Goal: Information Seeking & Learning: Find specific fact

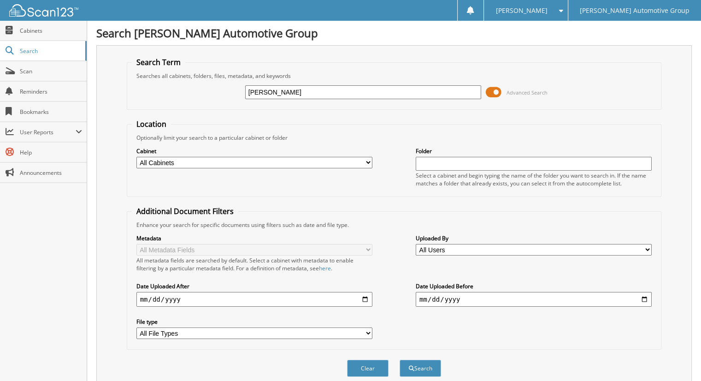
type input "[PERSON_NAME]"
click at [399, 359] on button "Search" at bounding box center [419, 367] width 41 height 17
type input "jacob lechtenberg"
click at [399, 359] on button "Search" at bounding box center [419, 367] width 41 height 17
click at [313, 93] on input "[PERSON_NAME]" at bounding box center [363, 92] width 236 height 14
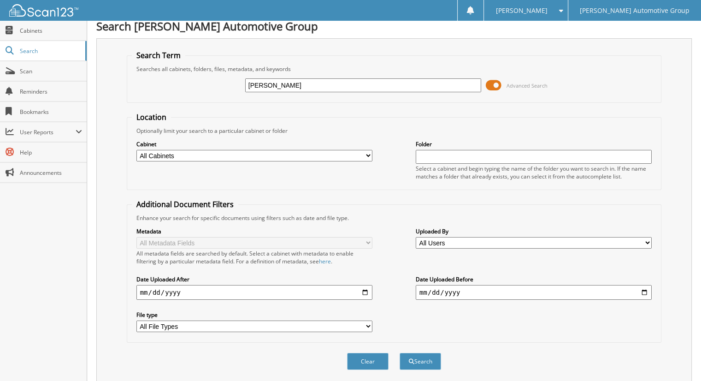
scroll to position [7, 0]
drag, startPoint x: 304, startPoint y: 83, endPoint x: 220, endPoint y: 76, distance: 84.2
click at [220, 76] on div "jacob lechtenberg Advanced Search" at bounding box center [394, 84] width 525 height 25
type input "lechtenberg"
click at [399, 352] on button "Search" at bounding box center [419, 360] width 41 height 17
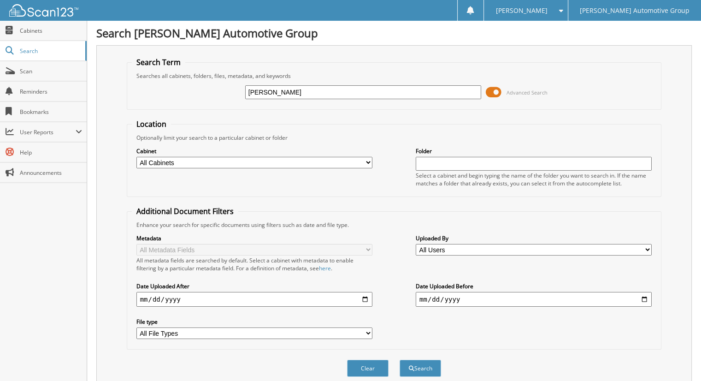
drag, startPoint x: 290, startPoint y: 91, endPoint x: 328, endPoint y: 84, distance: 38.0
click at [328, 85] on input "[PERSON_NAME]" at bounding box center [363, 92] width 236 height 14
type input "[PERSON_NAME]"
click at [399, 359] on button "Search" at bounding box center [419, 367] width 41 height 17
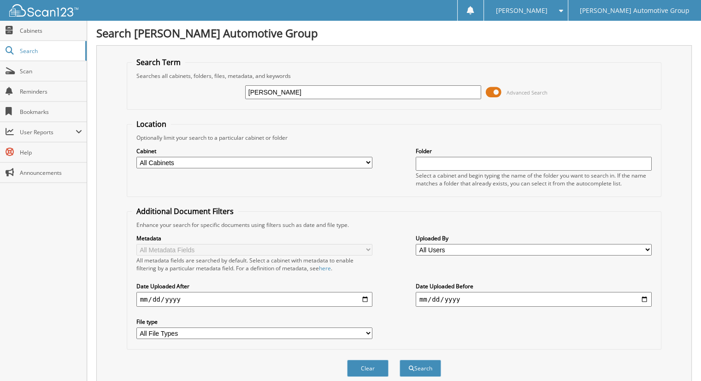
drag, startPoint x: 299, startPoint y: 90, endPoint x: 270, endPoint y: 90, distance: 29.5
click at [270, 90] on input "lechtenberg" at bounding box center [363, 92] width 236 height 14
type input "lechten"
click at [399, 359] on button "Search" at bounding box center [419, 367] width 41 height 17
drag, startPoint x: 275, startPoint y: 93, endPoint x: 210, endPoint y: 66, distance: 69.6
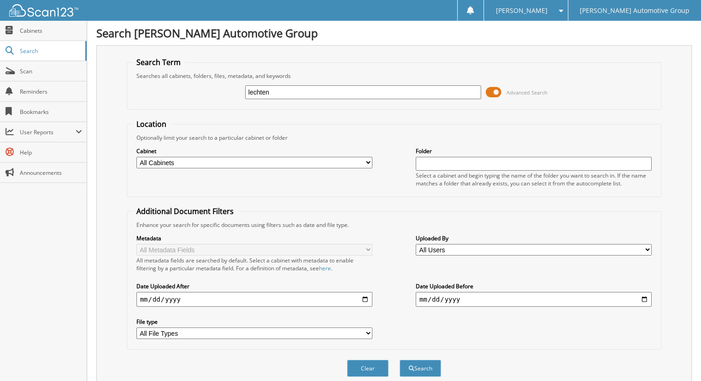
click at [210, 66] on fieldset "Search Term Searches all cabinets, folders, files, metadata, and keywords lecht…" at bounding box center [394, 83] width 535 height 53
type input "118693"
click at [399, 359] on button "Search" at bounding box center [419, 367] width 41 height 17
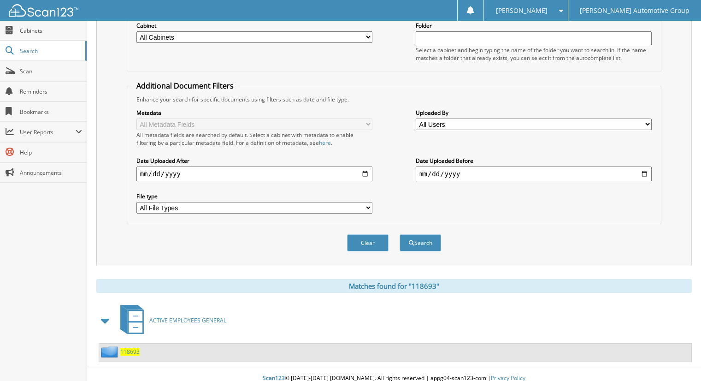
click at [129, 347] on span "118693" at bounding box center [129, 351] width 19 height 8
